Goal: Information Seeking & Learning: Check status

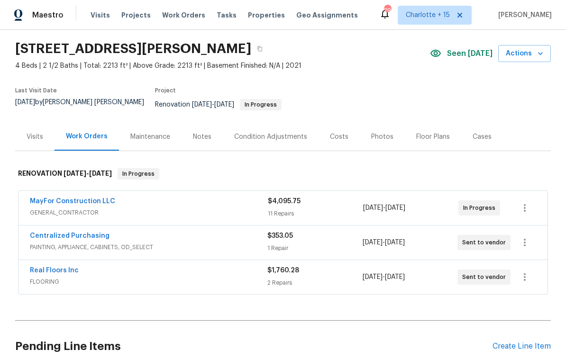
scroll to position [25, 0]
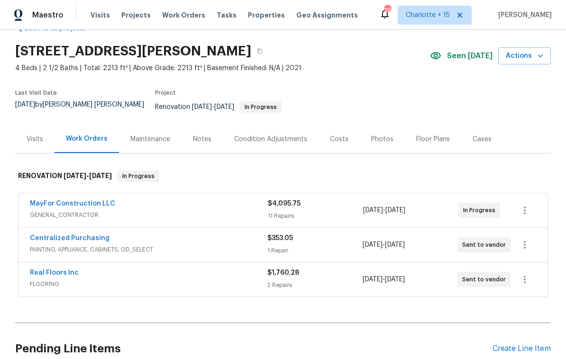
click at [90, 200] on link "MayFor Construction LLC" at bounding box center [72, 203] width 85 height 7
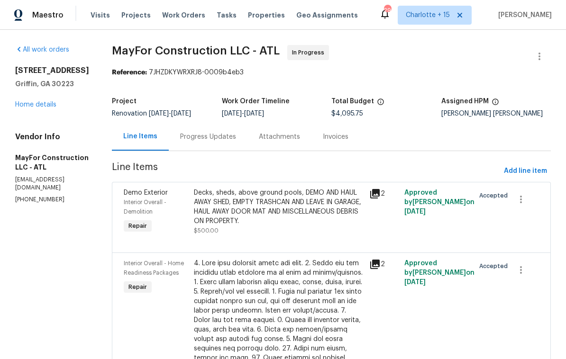
click at [226, 142] on div "Progress Updates" at bounding box center [208, 136] width 56 height 9
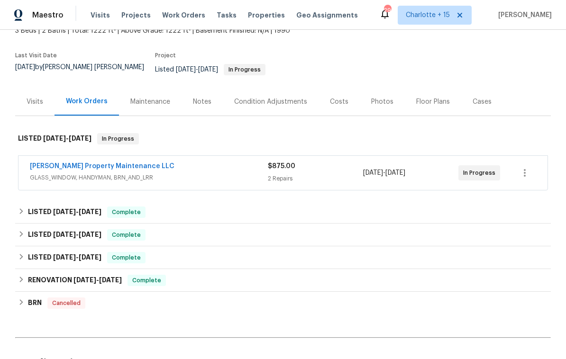
scroll to position [57, 0]
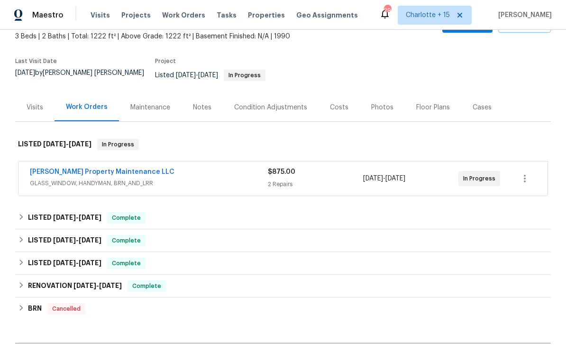
click at [105, 169] on link "[PERSON_NAME] Property Maintenance LLC" at bounding box center [102, 172] width 145 height 7
